Goal: Task Accomplishment & Management: Manage account settings

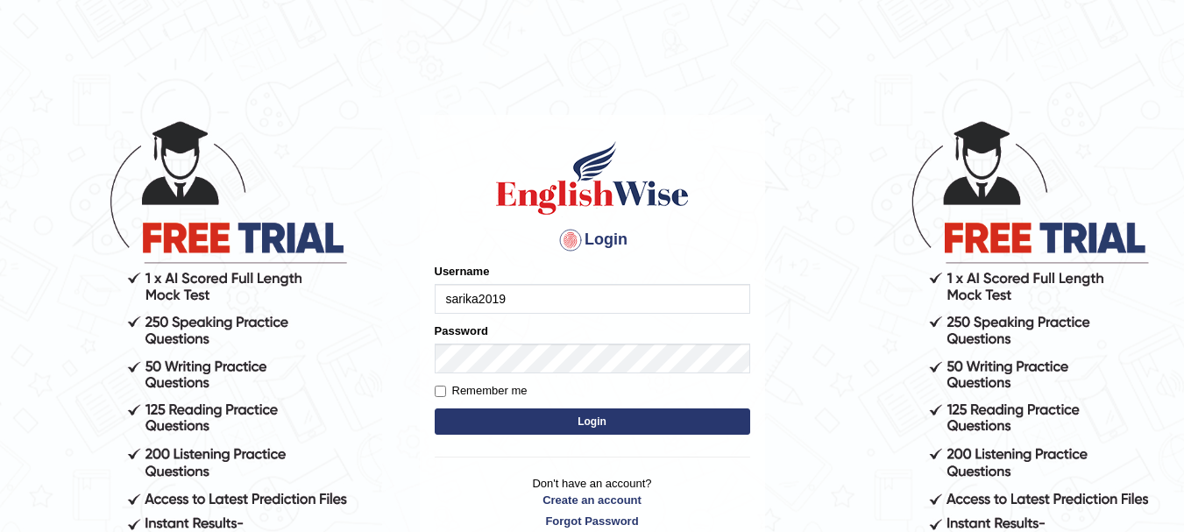
type input "sarika2019"
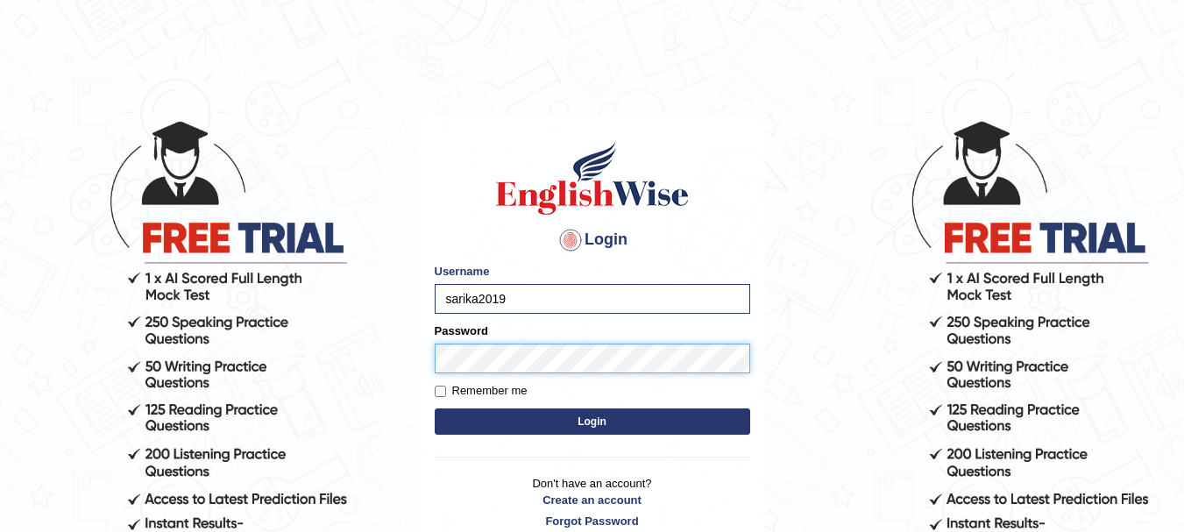
click at [435, 408] on button "Login" at bounding box center [592, 421] width 315 height 26
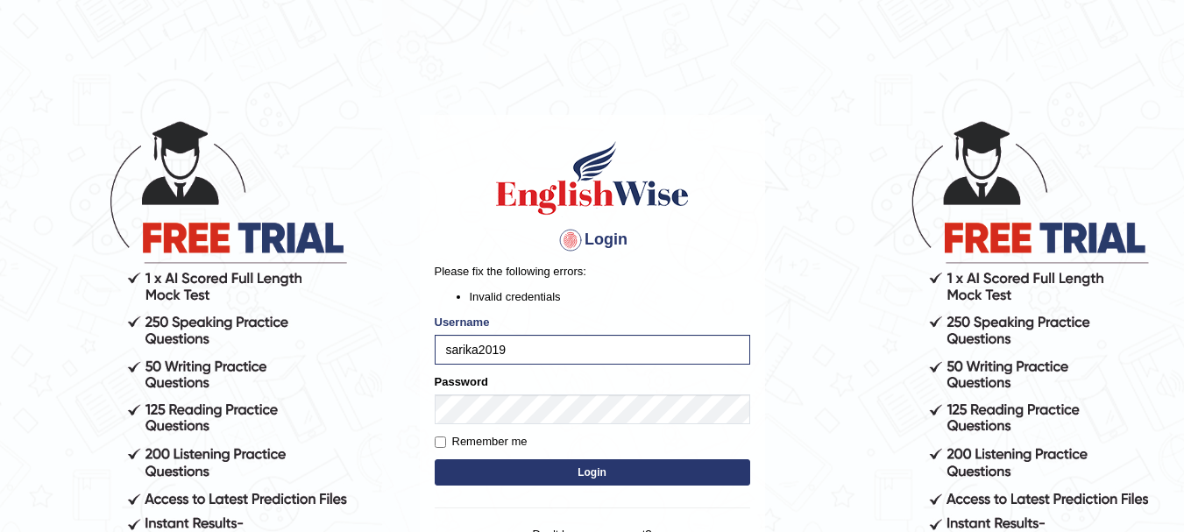
click at [565, 475] on button "Login" at bounding box center [592, 472] width 315 height 26
